Goal: Task Accomplishment & Management: Use online tool/utility

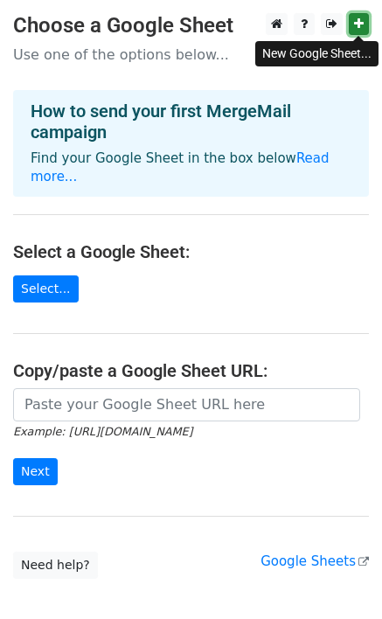
click at [351, 24] on link at bounding box center [359, 24] width 20 height 22
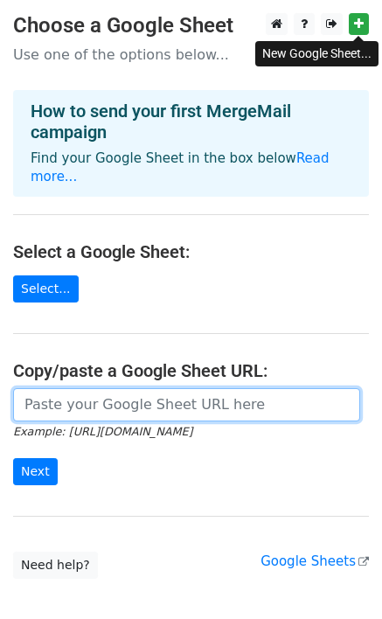
click at [86, 397] on input "url" at bounding box center [186, 404] width 347 height 33
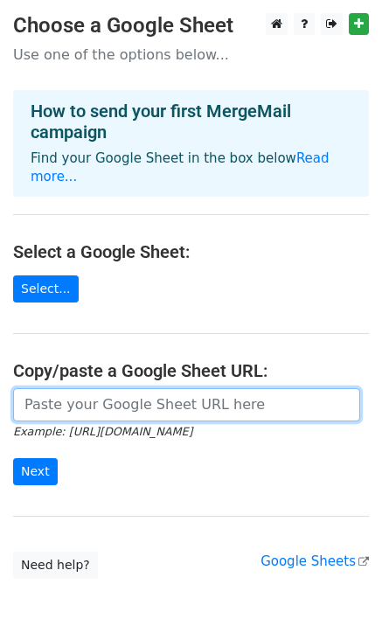
paste input "https://docs.google.com/spreadsheets/d/1TCqsS9by0FZrAUMmUFvXQeSafXE2LYs_/edit?u…"
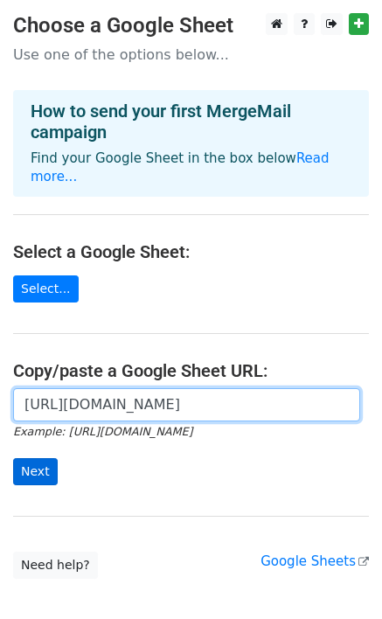
type input "https://docs.google.com/spreadsheets/d/1TCqsS9by0FZrAUMmUFvXQeSafXE2LYs_/edit?u…"
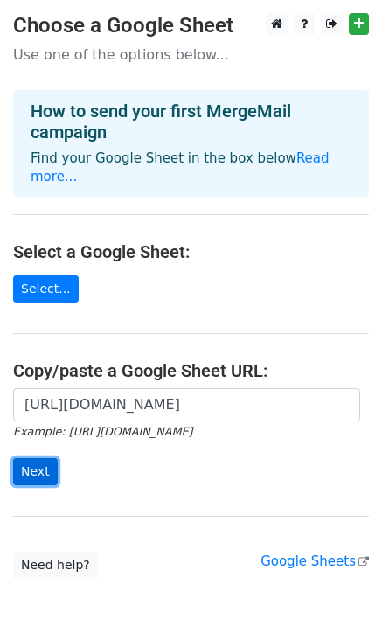
scroll to position [0, 0]
click at [44, 458] on input "Next" at bounding box center [35, 471] width 45 height 27
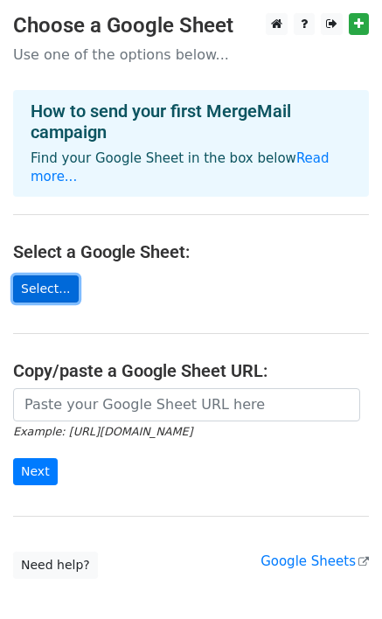
click at [45, 275] on link "Select..." at bounding box center [46, 288] width 66 height 27
click at [59, 275] on link "Select..." at bounding box center [46, 288] width 66 height 27
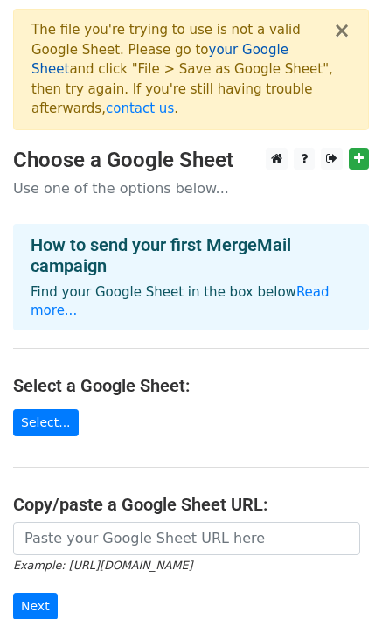
click at [198, 52] on link "your Google Sheet" at bounding box center [159, 60] width 257 height 36
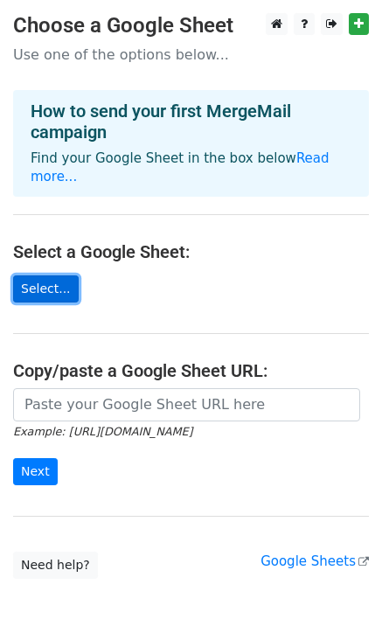
click at [52, 275] on link "Select..." at bounding box center [46, 288] width 66 height 27
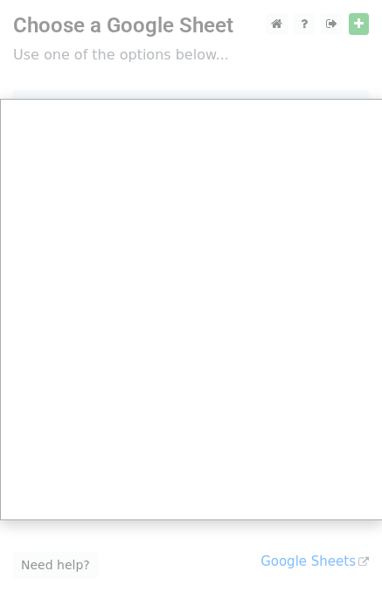
click at [354, 22] on div at bounding box center [191, 350] width 382 height 700
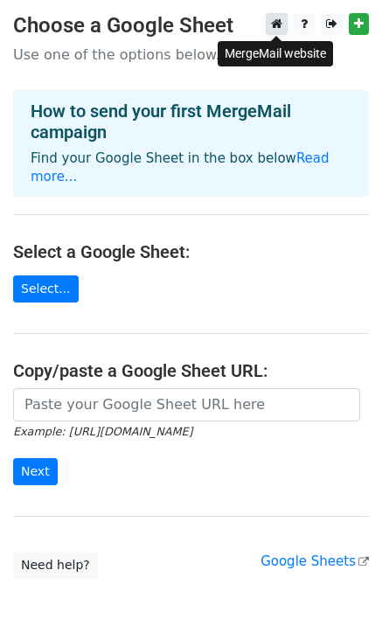
click at [272, 25] on icon at bounding box center [276, 23] width 11 height 12
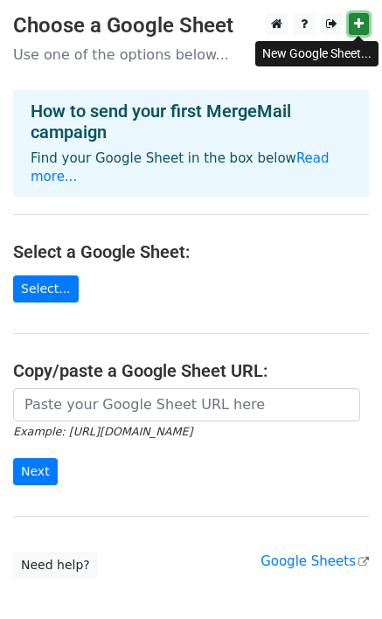
click at [359, 22] on icon at bounding box center [359, 23] width 10 height 12
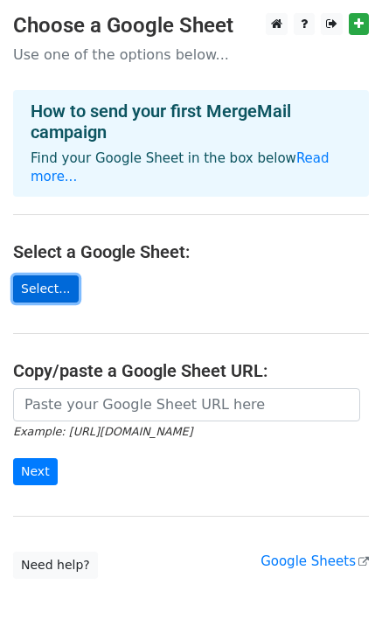
click at [55, 275] on link "Select..." at bounding box center [46, 288] width 66 height 27
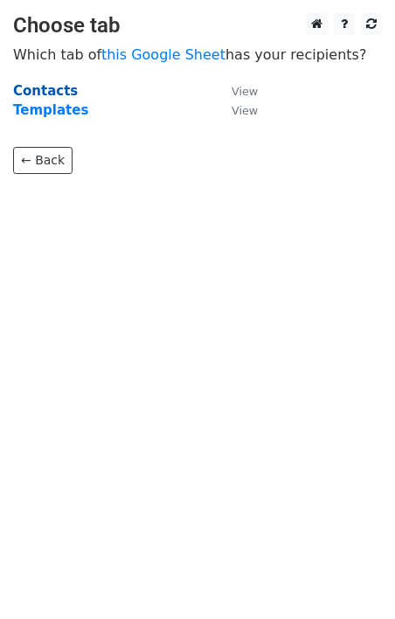
click at [32, 93] on strong "Contacts" at bounding box center [45, 91] width 65 height 16
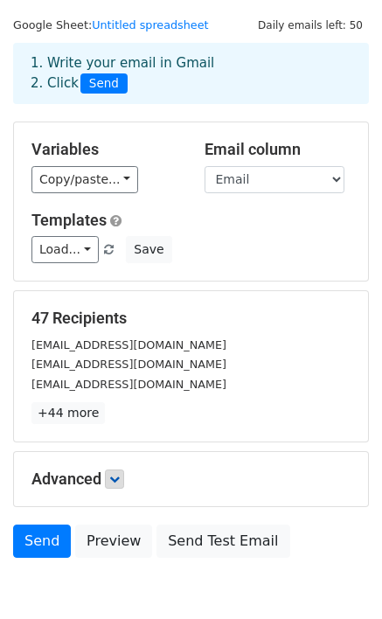
scroll to position [129, 0]
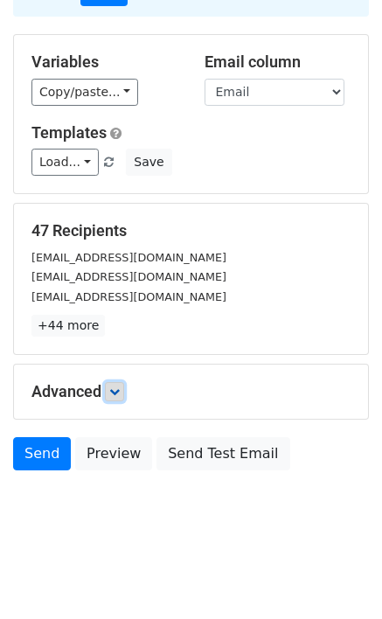
click at [119, 392] on icon at bounding box center [114, 391] width 10 height 10
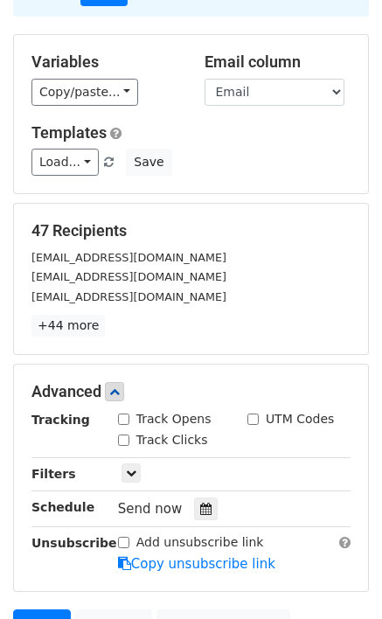
click at [126, 419] on input "Track Opens" at bounding box center [123, 418] width 11 height 11
checkbox input "true"
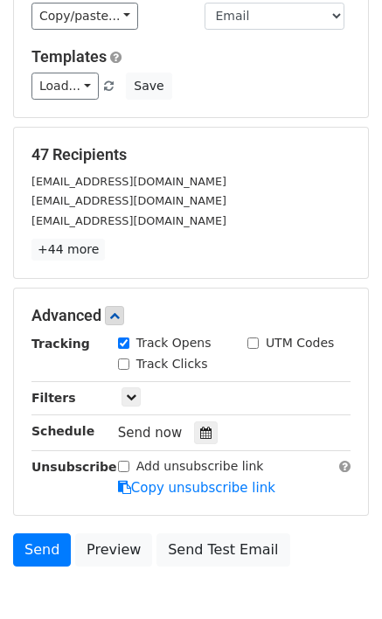
scroll to position [301, 0]
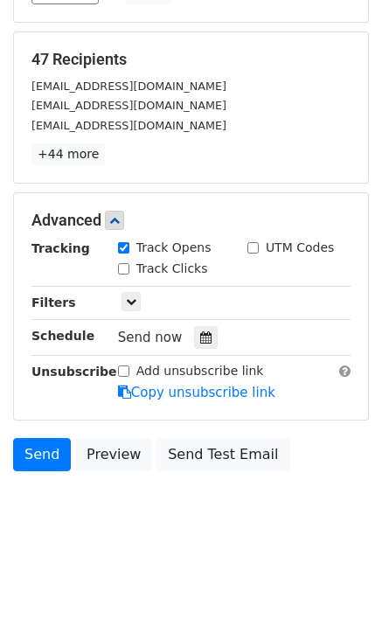
click at [120, 267] on input "Track Clicks" at bounding box center [123, 268] width 11 height 11
checkbox input "true"
click at [135, 368] on div "Add unsubscribe link" at bounding box center [191, 371] width 146 height 18
click at [125, 367] on input "Add unsubscribe link" at bounding box center [123, 370] width 11 height 11
click at [126, 376] on input "Add unsubscribe link" at bounding box center [123, 370] width 11 height 11
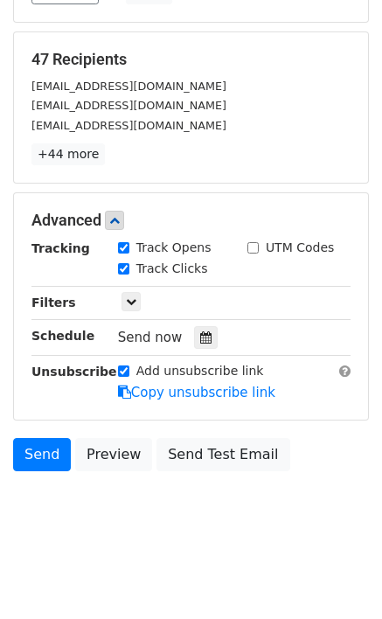
checkbox input "false"
click at [127, 385] on icon at bounding box center [124, 391] width 13 height 13
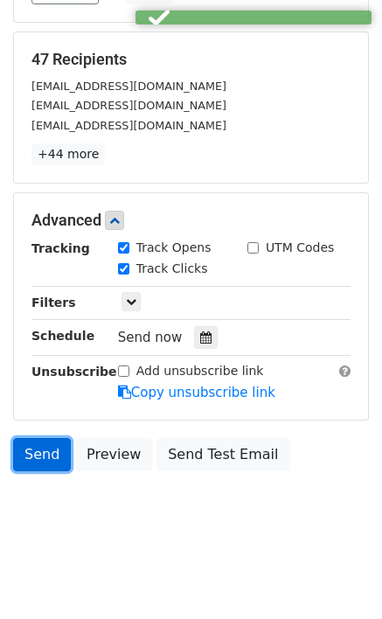
click at [56, 452] on link "Send" at bounding box center [42, 454] width 58 height 33
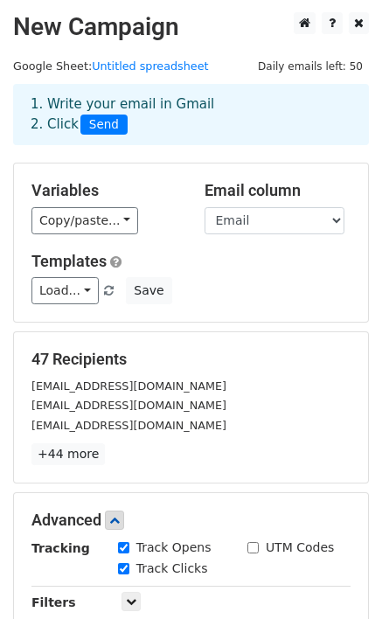
scroll to position [0, 0]
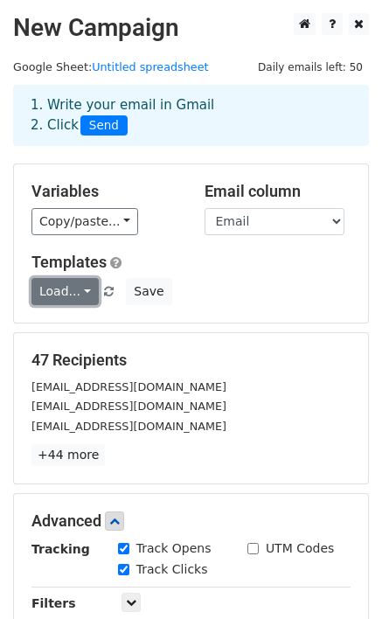
click at [85, 285] on link "Load..." at bounding box center [64, 291] width 67 height 27
click at [83, 290] on link "Load..." at bounding box center [64, 291] width 67 height 27
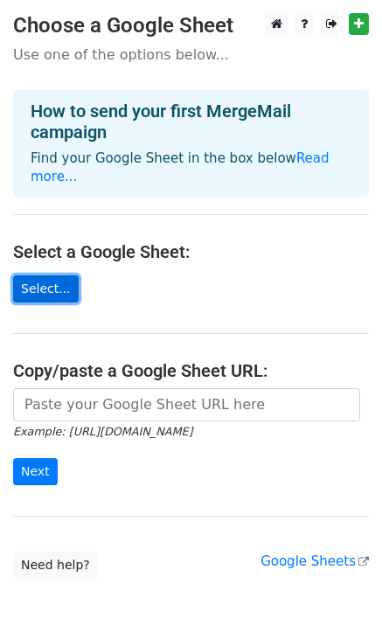
click at [52, 275] on link "Select..." at bounding box center [46, 288] width 66 height 27
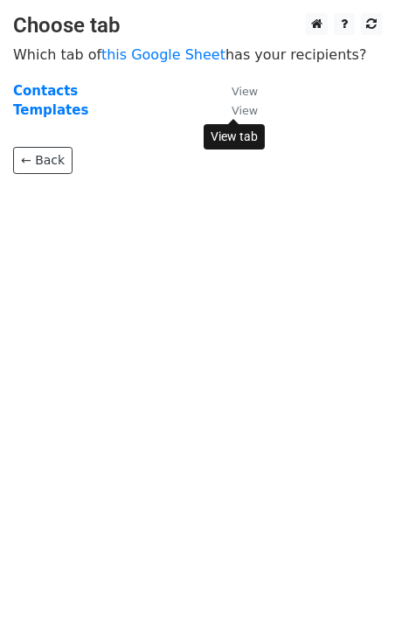
click at [240, 110] on small "View" at bounding box center [245, 110] width 26 height 13
click at [61, 106] on strong "Templates" at bounding box center [50, 110] width 75 height 16
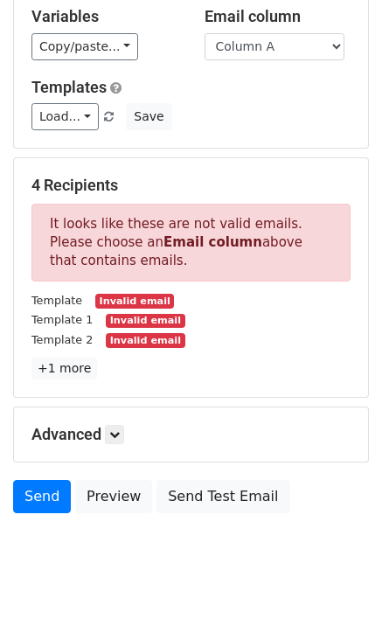
scroll to position [218, 0]
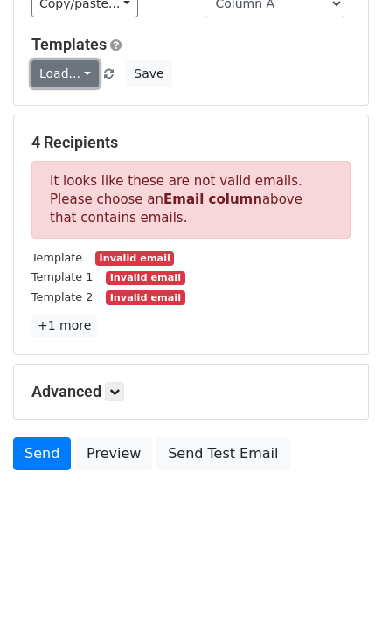
click at [65, 65] on link "Load..." at bounding box center [64, 73] width 67 height 27
click at [82, 73] on link "Load..." at bounding box center [64, 73] width 67 height 27
click at [82, 72] on link "Load..." at bounding box center [64, 73] width 67 height 27
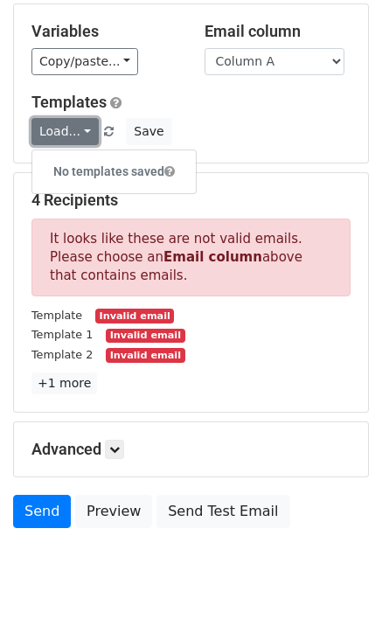
scroll to position [130, 0]
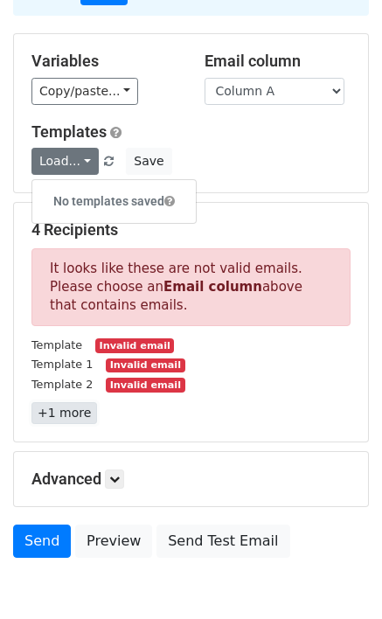
click at [63, 414] on link "+1 more" at bounding box center [64, 413] width 66 height 22
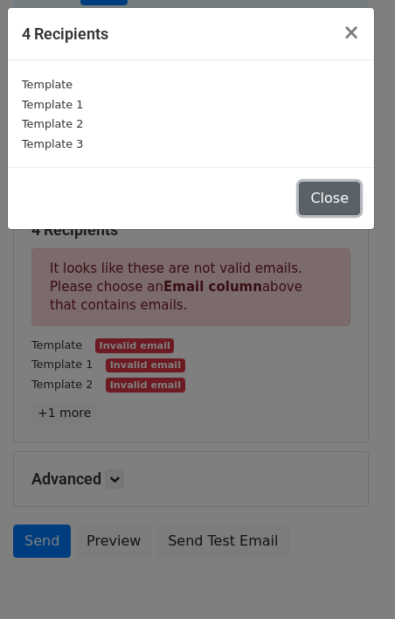
click at [347, 198] on button "Close" at bounding box center [329, 198] width 61 height 33
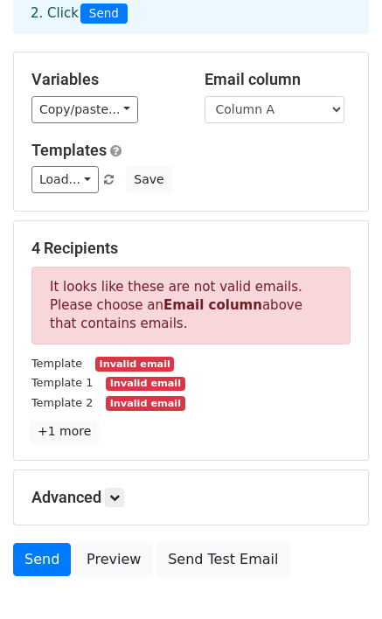
scroll to position [218, 0]
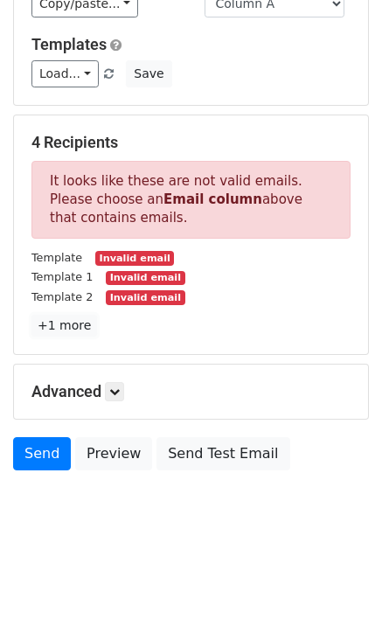
click at [45, 318] on link "+1 more" at bounding box center [64, 326] width 66 height 22
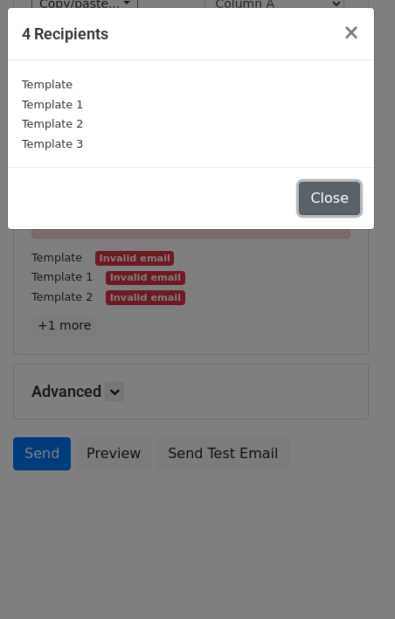
click at [329, 202] on button "Close" at bounding box center [329, 198] width 61 height 33
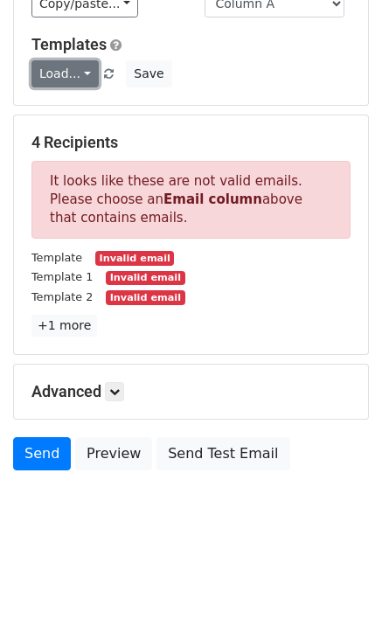
click at [80, 72] on link "Load..." at bounding box center [64, 73] width 67 height 27
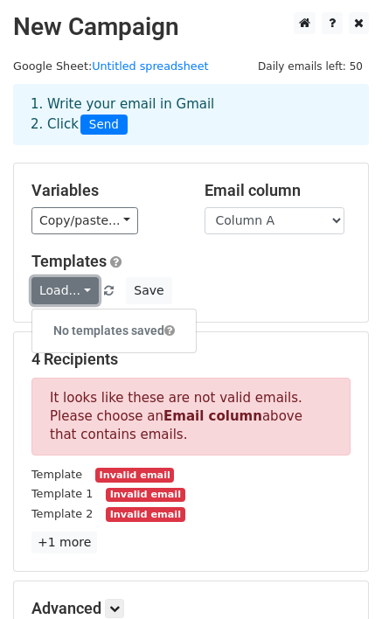
scroll to position [0, 0]
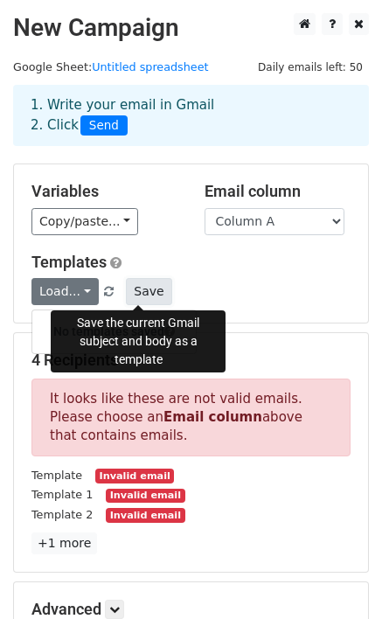
click at [126, 286] on button "Save" at bounding box center [148, 291] width 45 height 27
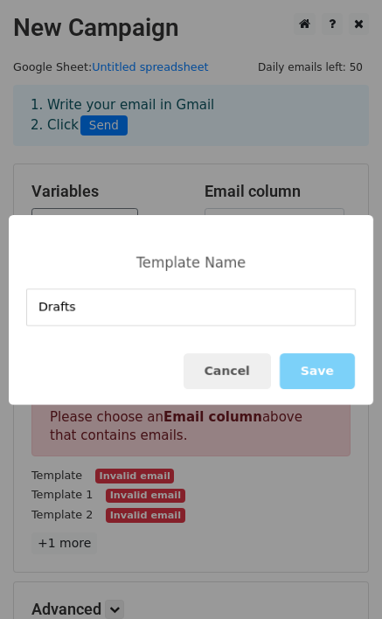
type input "Drafts"
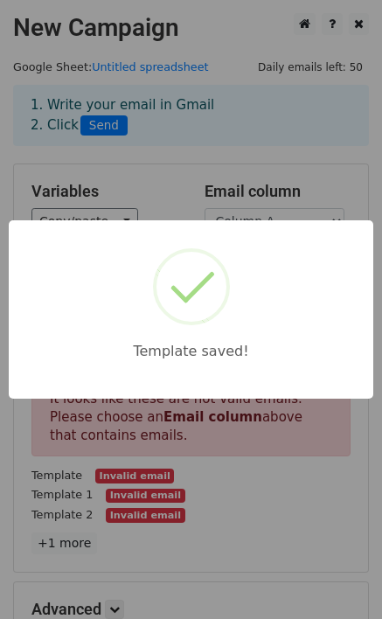
click at [196, 143] on div "Template saved!" at bounding box center [191, 309] width 382 height 619
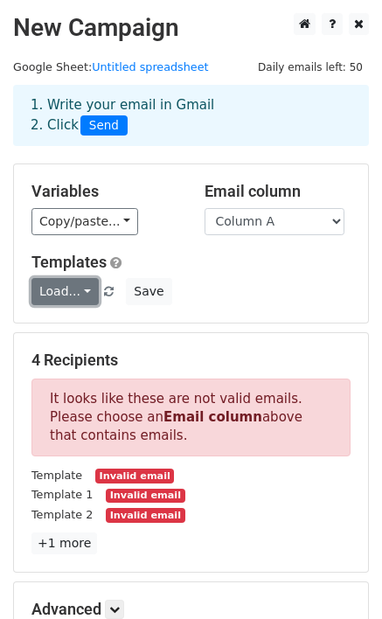
click at [83, 287] on link "Load..." at bounding box center [64, 291] width 67 height 27
click at [85, 289] on link "Load..." at bounding box center [64, 291] width 67 height 27
click at [87, 322] on link "Drafts" at bounding box center [101, 331] width 138 height 28
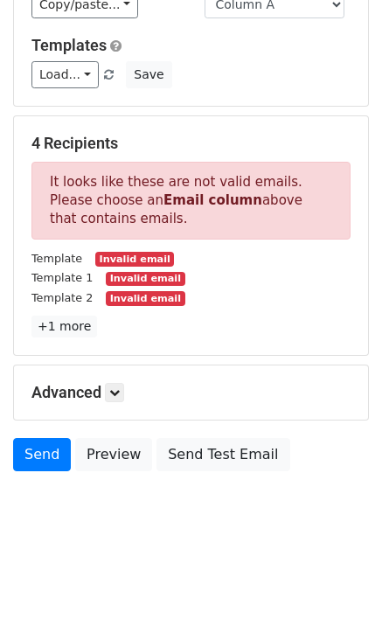
scroll to position [218, 0]
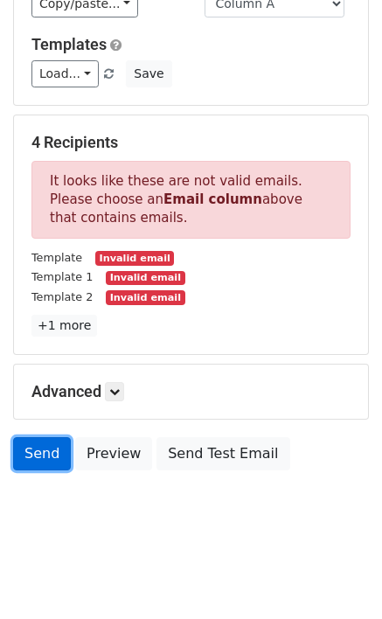
click at [54, 447] on link "Send" at bounding box center [42, 453] width 58 height 33
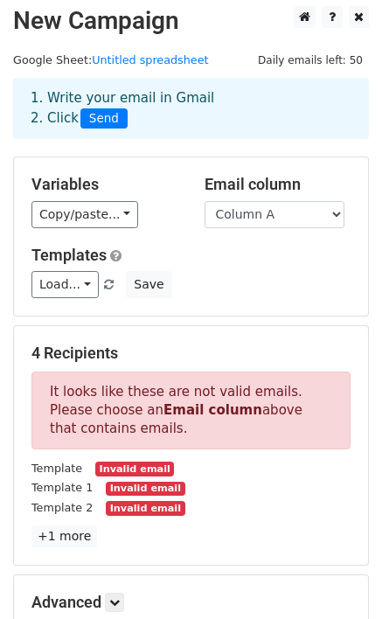
scroll to position [0, 0]
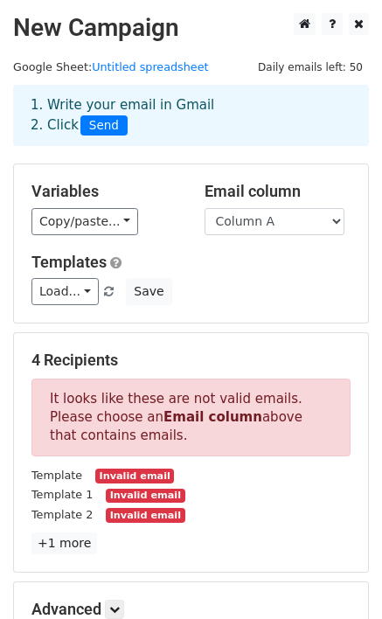
click at [95, 107] on div "1. Write your email in Gmail 2. Click Send" at bounding box center [190, 115] width 347 height 40
click at [159, 107] on div "1. Write your email in Gmail 2. Click Send" at bounding box center [190, 115] width 347 height 40
click at [98, 123] on span "Send" at bounding box center [103, 125] width 47 height 21
click at [94, 126] on span "Send" at bounding box center [103, 125] width 47 height 21
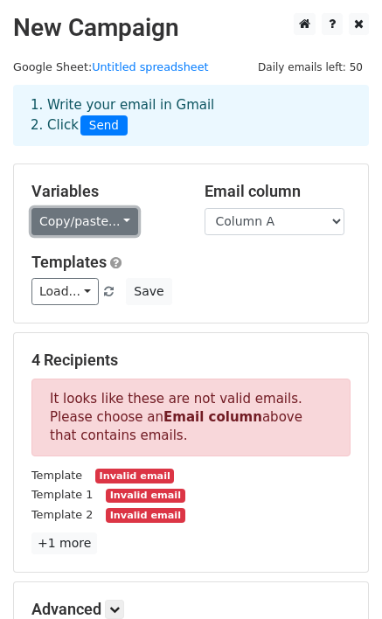
click at [120, 221] on link "Copy/paste..." at bounding box center [84, 221] width 107 height 27
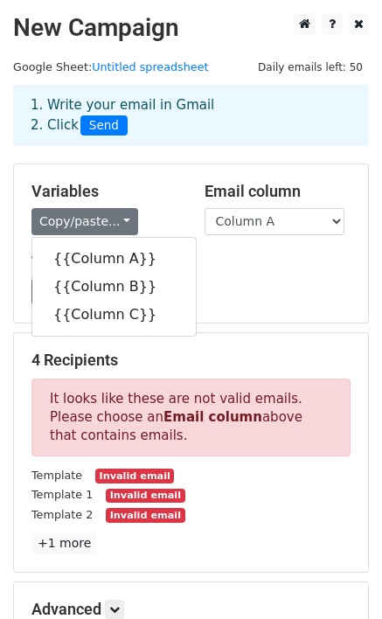
click at [133, 184] on h5 "Variables" at bounding box center [104, 191] width 147 height 19
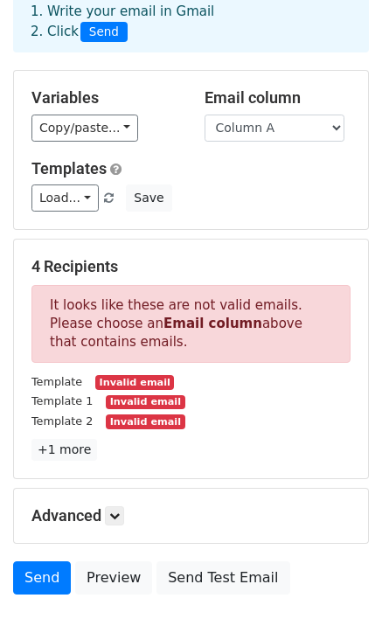
scroll to position [218, 0]
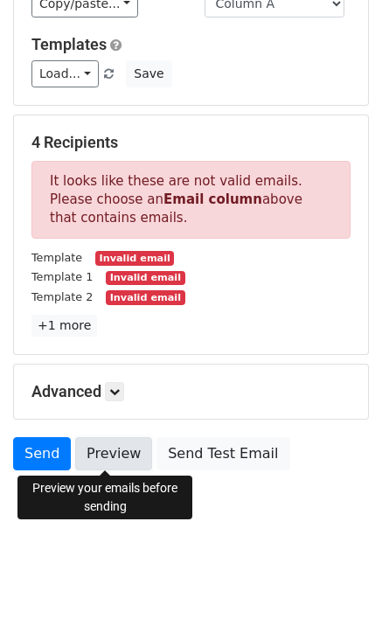
click at [82, 447] on link "Preview" at bounding box center [113, 453] width 77 height 33
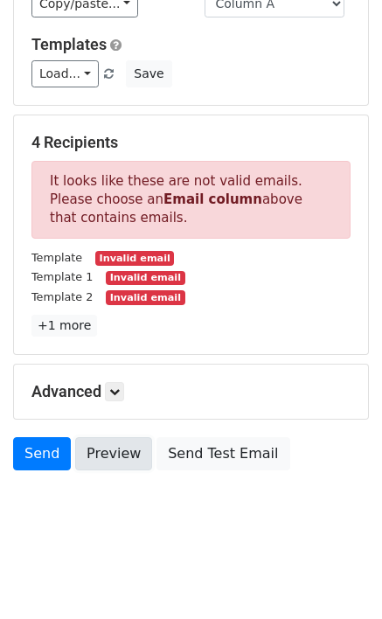
click at [101, 454] on link "Preview" at bounding box center [113, 453] width 77 height 33
